Goal: Transaction & Acquisition: Purchase product/service

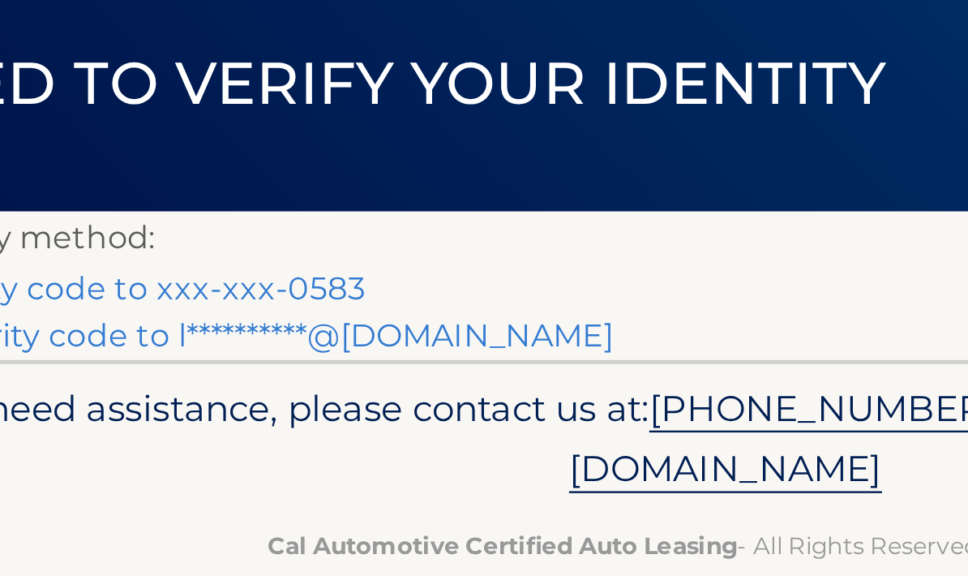
click at [131, 223] on link "Text my security code to xxx-xxx-0583" at bounding box center [209, 230] width 252 height 15
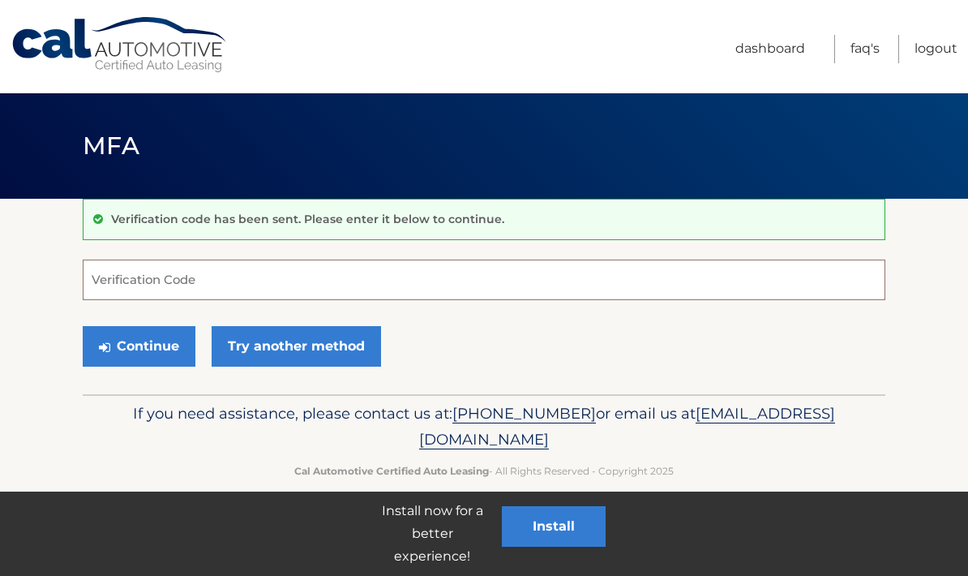
click at [159, 277] on input "Verification Code" at bounding box center [484, 279] width 803 height 41
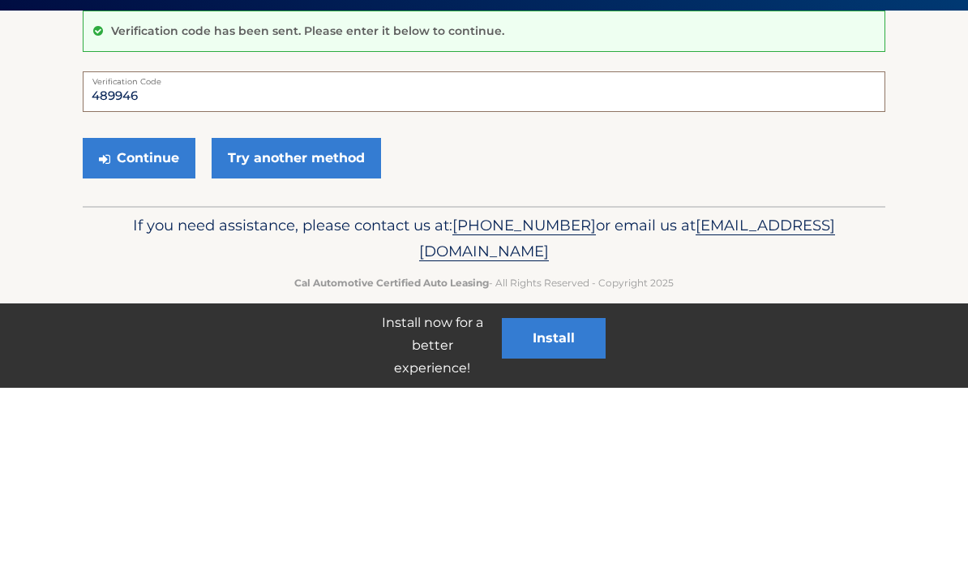
type input "489946"
click at [144, 326] on button "Continue" at bounding box center [139, 346] width 113 height 41
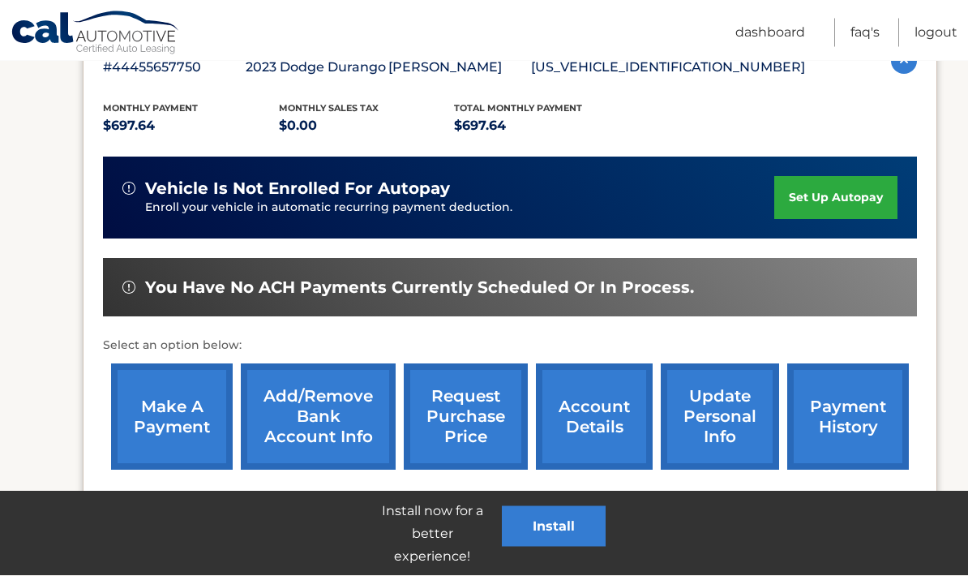
scroll to position [403, 0]
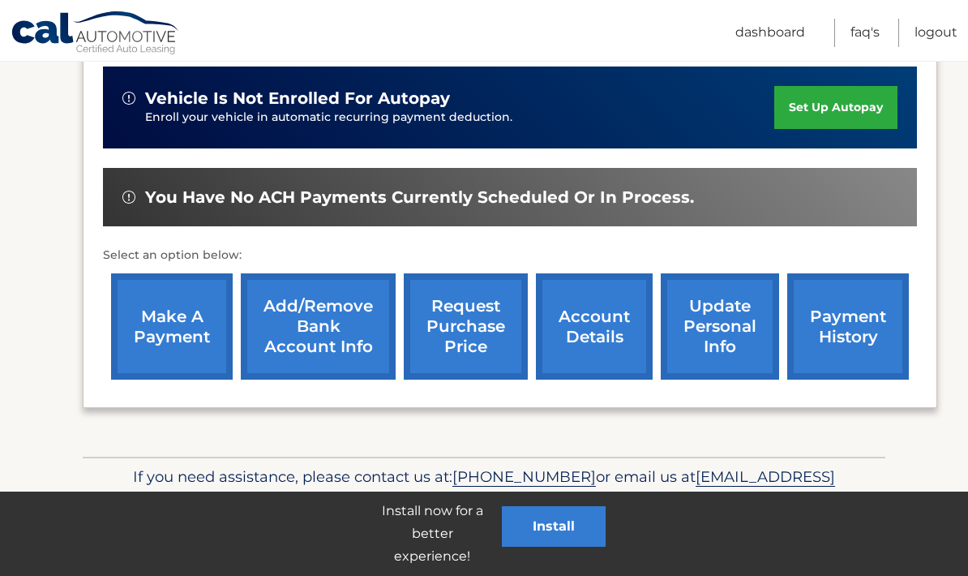
click at [186, 323] on link "make a payment" at bounding box center [172, 326] width 122 height 106
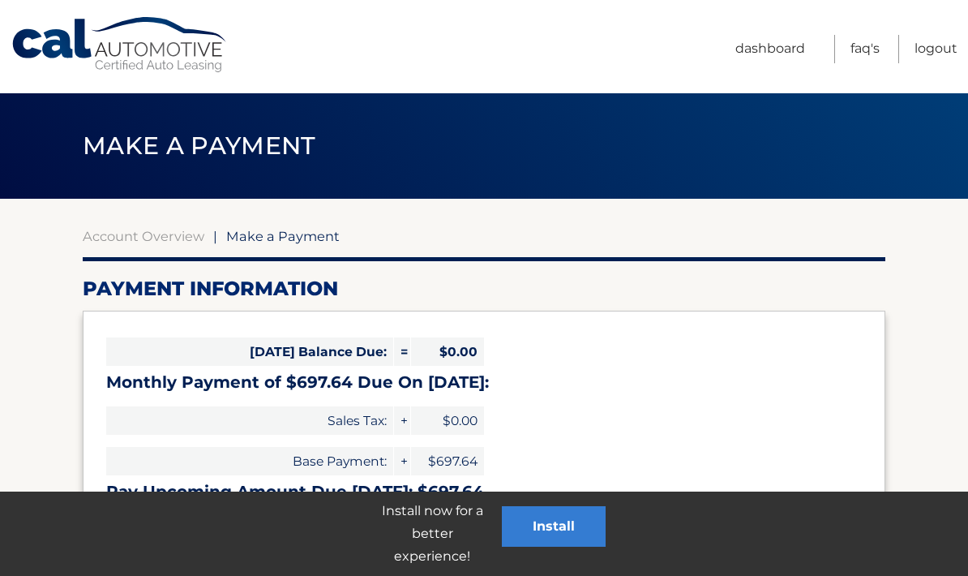
select select "OGVjNGY2N2EtMWEzZS00ZDVkLWJmYzEtMDdiOTM4MmZhZGM1"
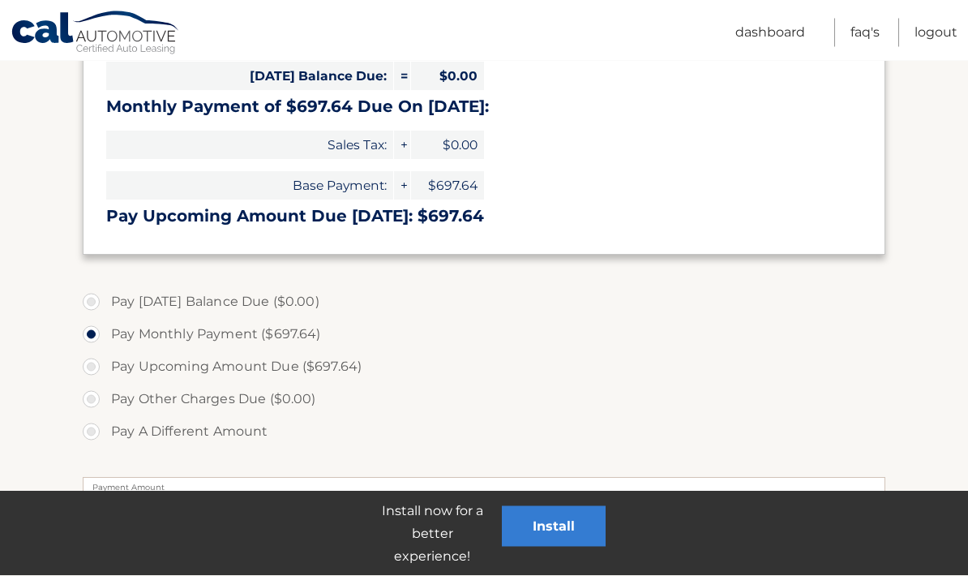
scroll to position [276, 0]
click at [89, 363] on label "Pay Upcoming Amount Due ($697.64)" at bounding box center [484, 366] width 803 height 32
click at [89, 363] on input "Pay Upcoming Amount Due ($697.64)" at bounding box center [97, 363] width 16 height 26
radio input "true"
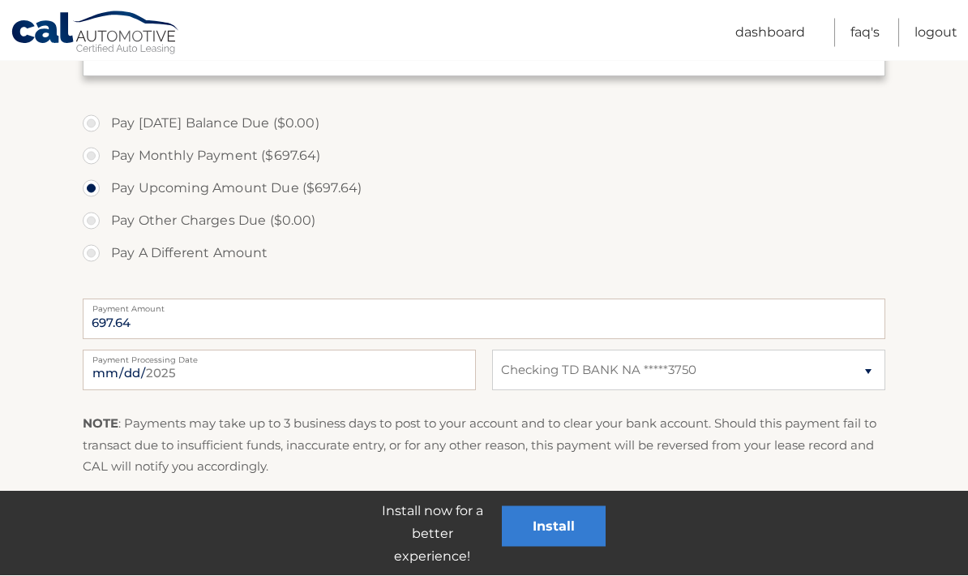
scroll to position [514, 0]
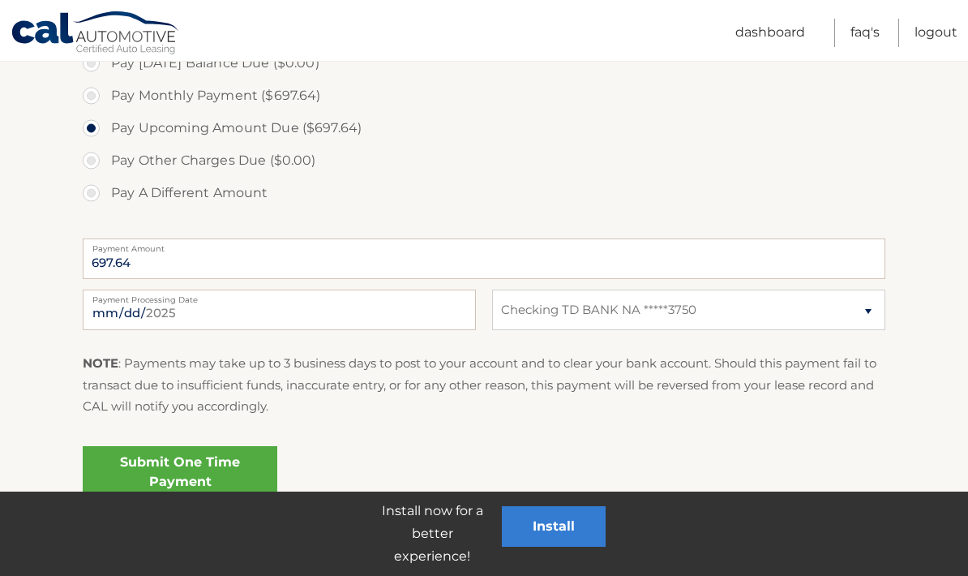
click at [182, 472] on link "Submit One Time Payment" at bounding box center [180, 472] width 195 height 52
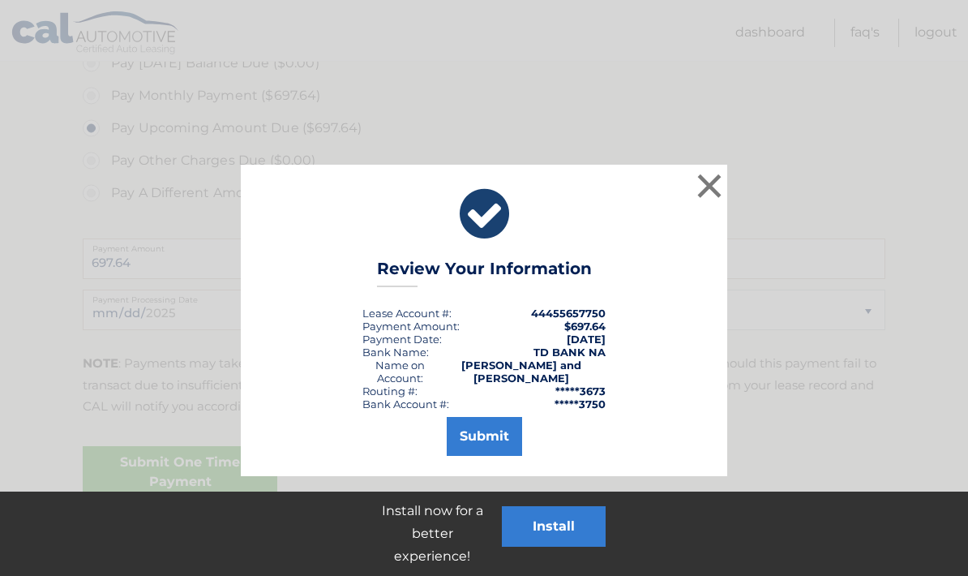
click at [480, 427] on button "Submit" at bounding box center [484, 436] width 75 height 39
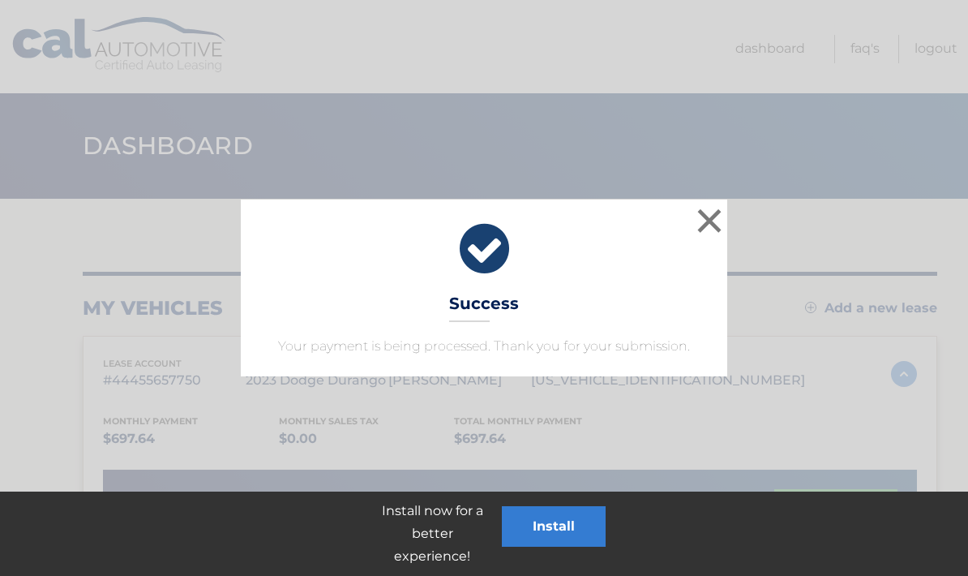
click at [714, 208] on button "×" at bounding box center [709, 220] width 32 height 32
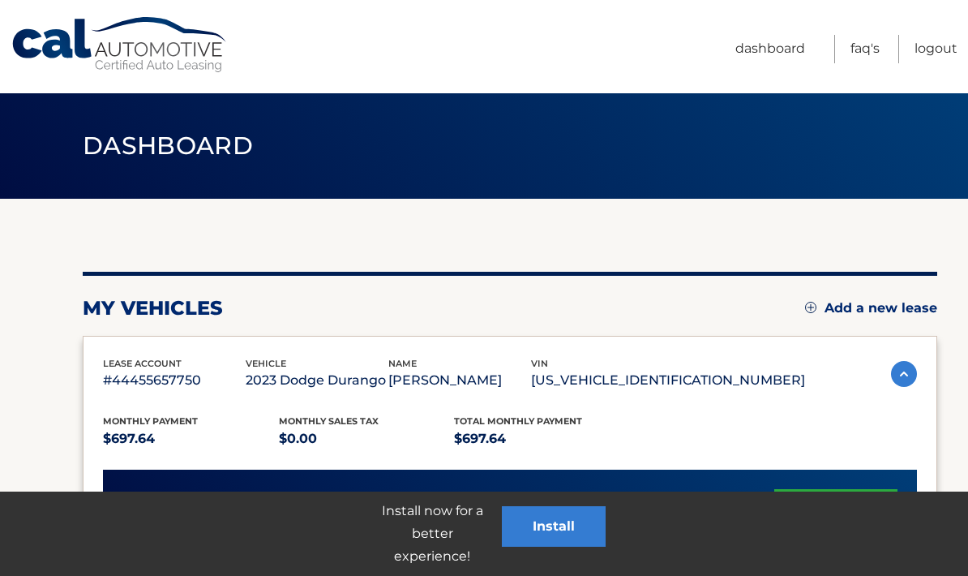
click at [555, 527] on button "Install" at bounding box center [554, 526] width 104 height 41
